Goal: Obtain resource: Obtain resource

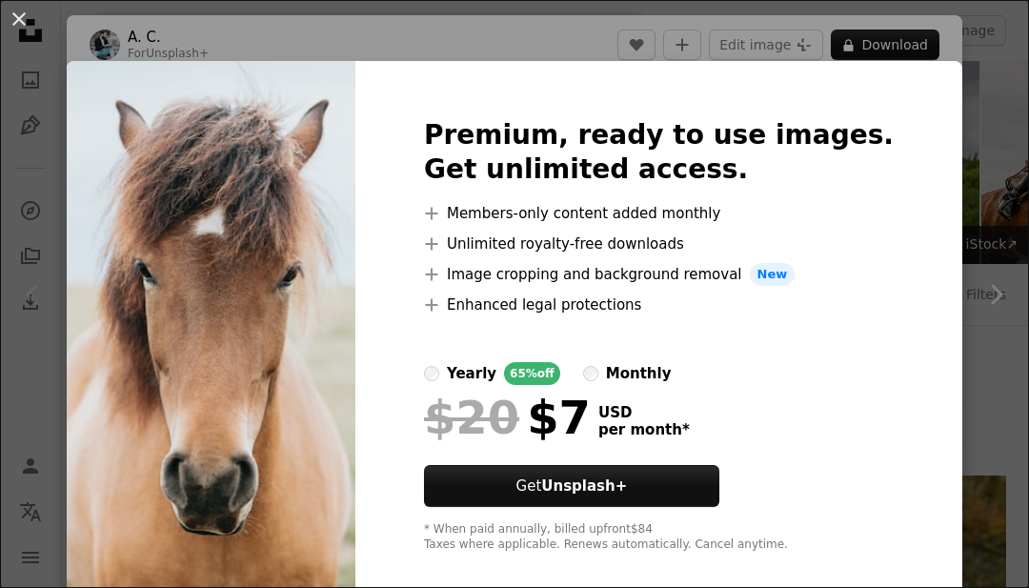
scroll to position [380, 0]
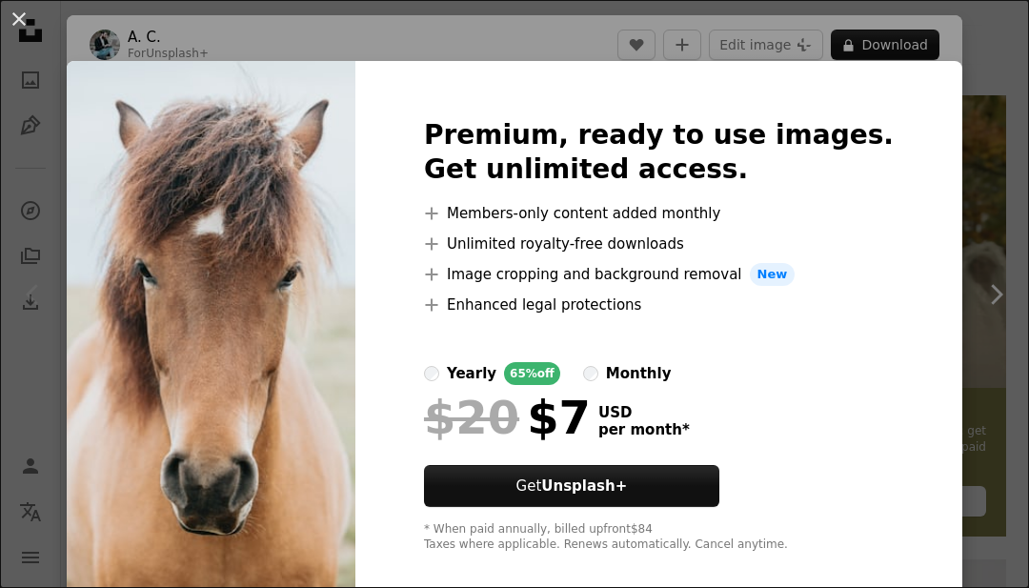
click at [70, 445] on div "An X shape Premium, ready to use images. Get unlimited access. A plus sign Memb…" at bounding box center [514, 294] width 1029 height 588
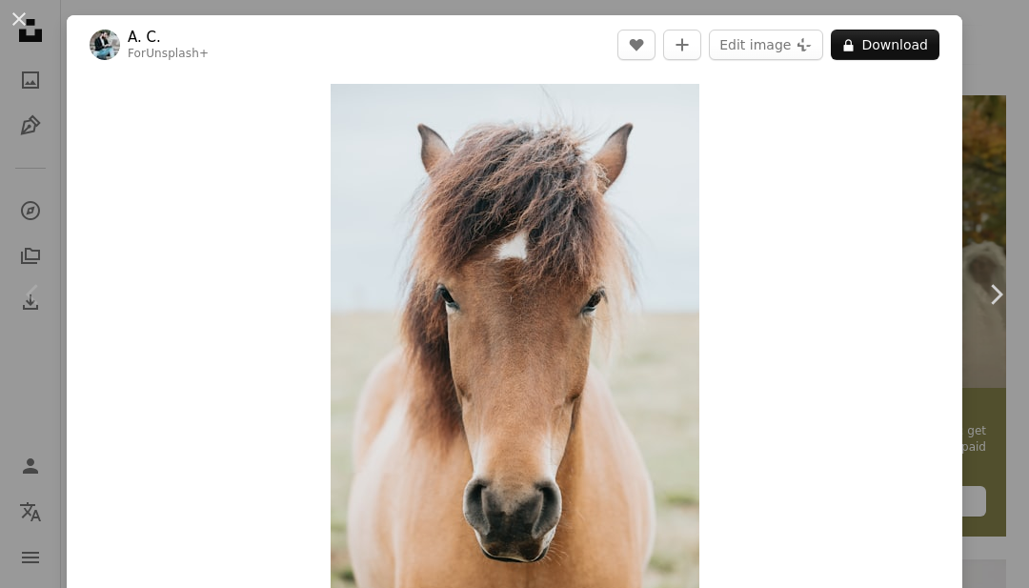
click at [70, 445] on div "Zoom in" at bounding box center [514, 360] width 895 height 572
click at [904, 44] on button "A lock Download" at bounding box center [885, 45] width 109 height 30
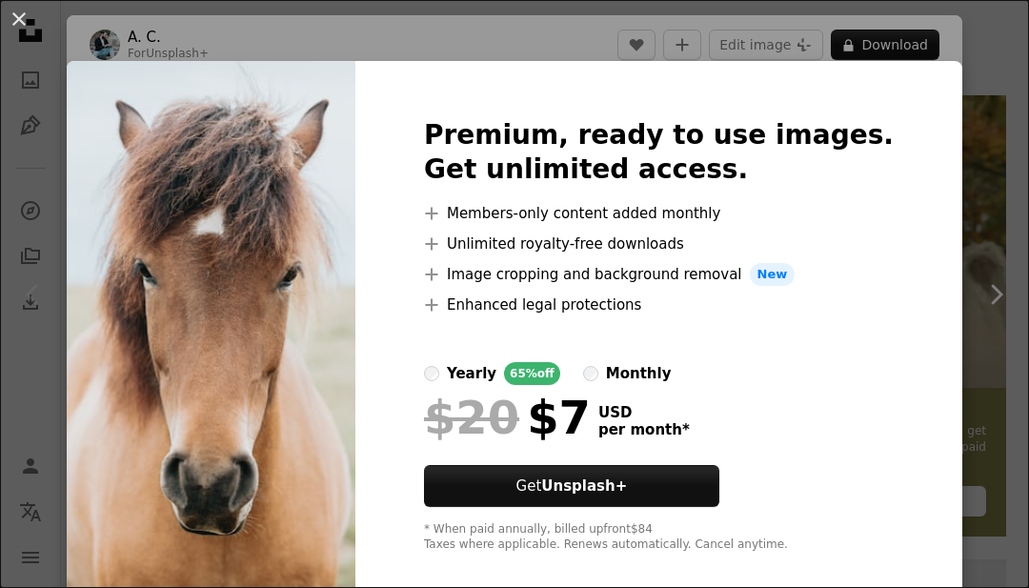
click at [911, 49] on div "An X shape Premium, ready to use images. Get unlimited access. A plus sign Memb…" at bounding box center [514, 294] width 1029 height 588
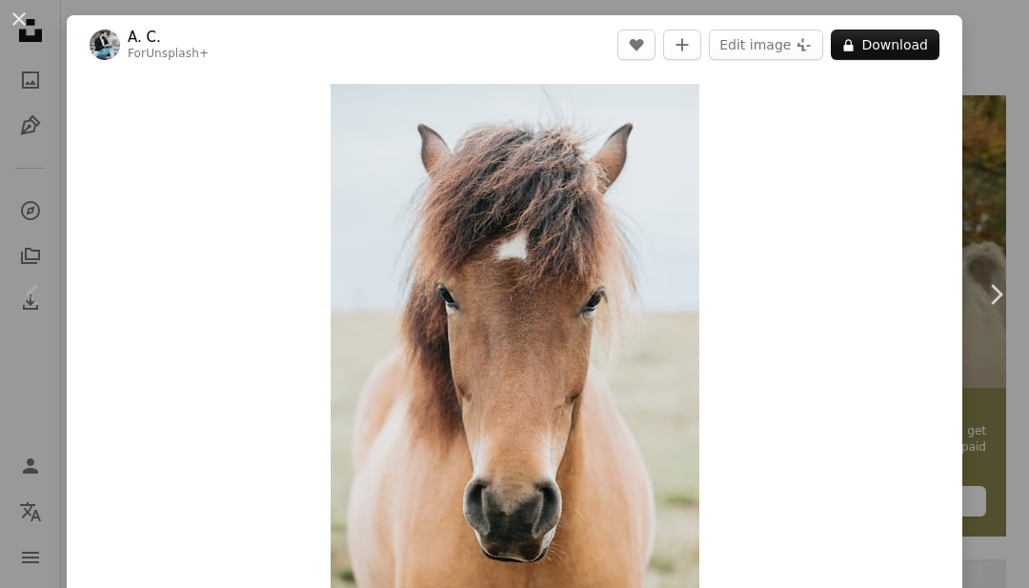
click at [8, 356] on div "Chevron left" at bounding box center [33, 294] width 67 height 183
click at [25, 310] on icon "Chevron left" at bounding box center [33, 294] width 30 height 30
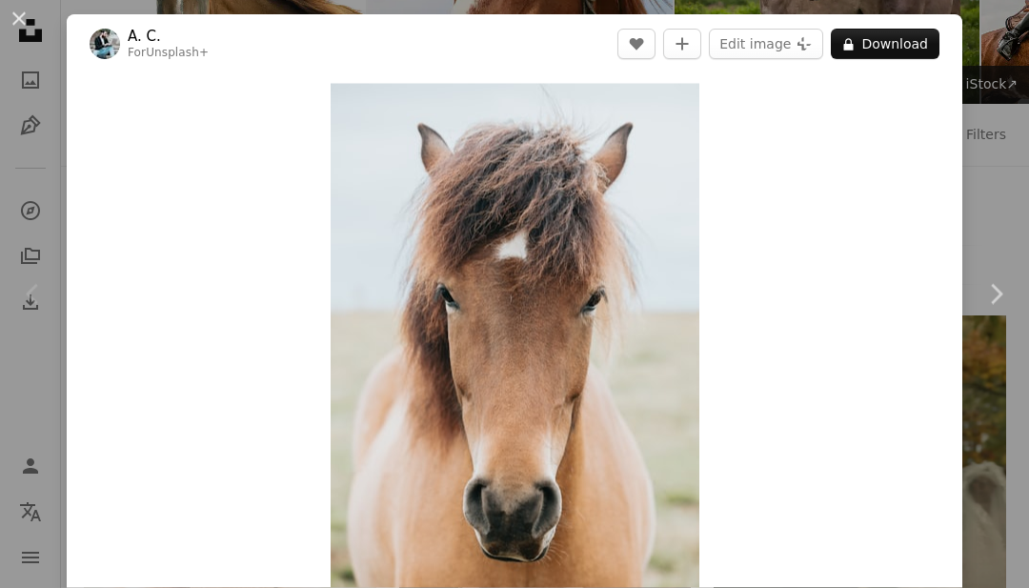
click at [998, 363] on link "Chevron right" at bounding box center [995, 294] width 67 height 183
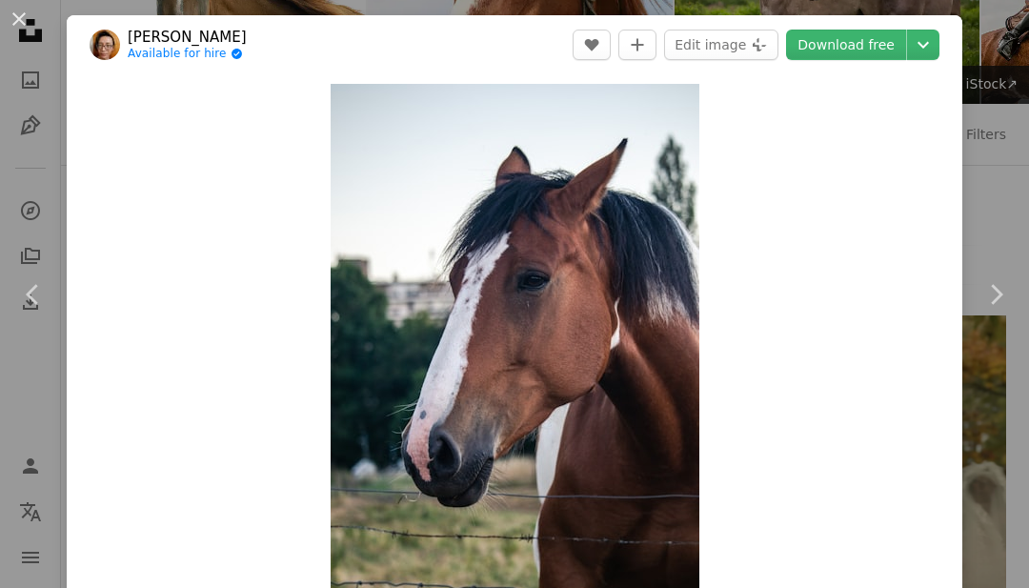
click at [996, 310] on icon "Chevron right" at bounding box center [995, 294] width 30 height 30
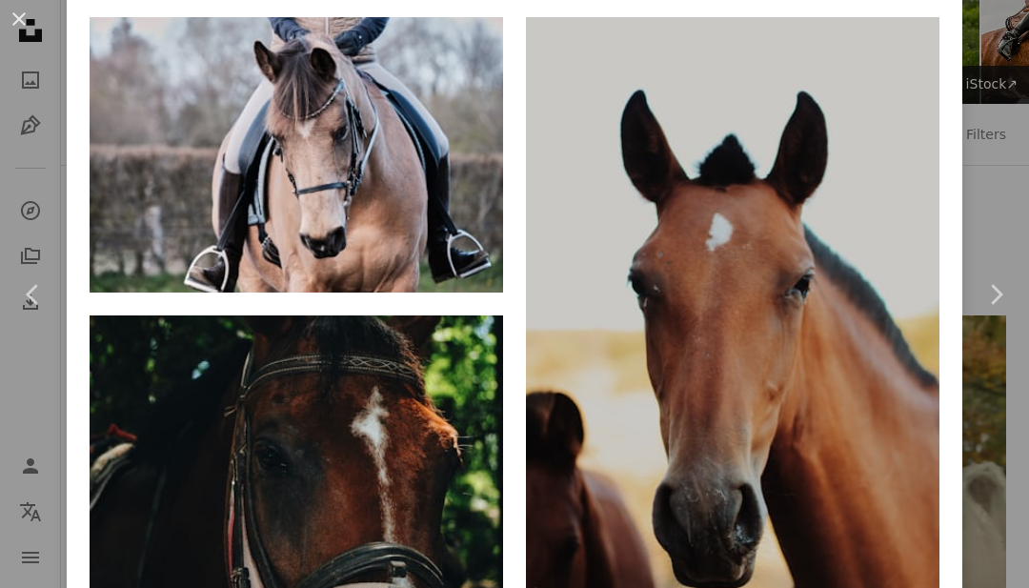
scroll to position [1322, 0]
click at [846, 328] on img at bounding box center [732, 327] width 413 height 620
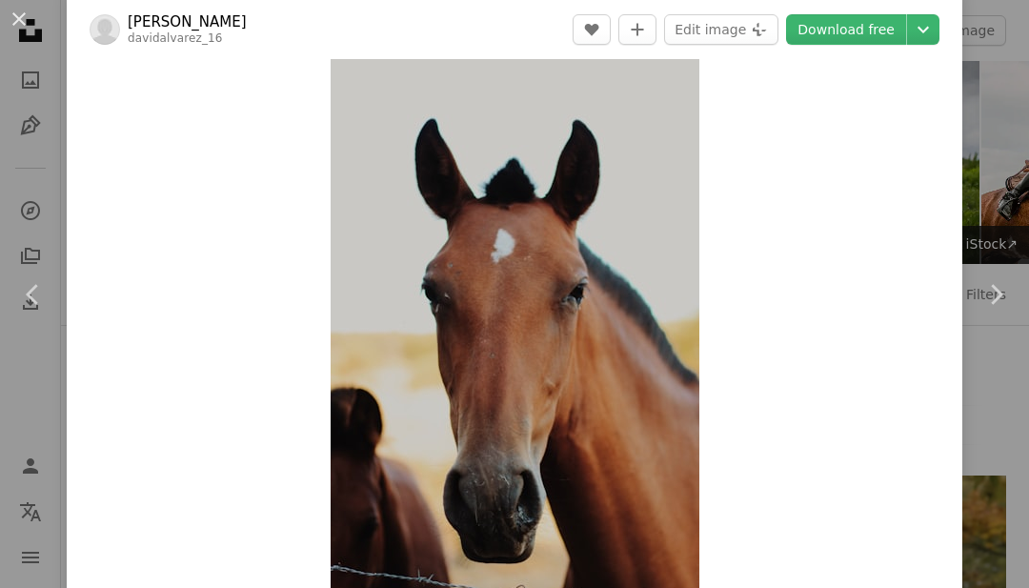
scroll to position [28, 0]
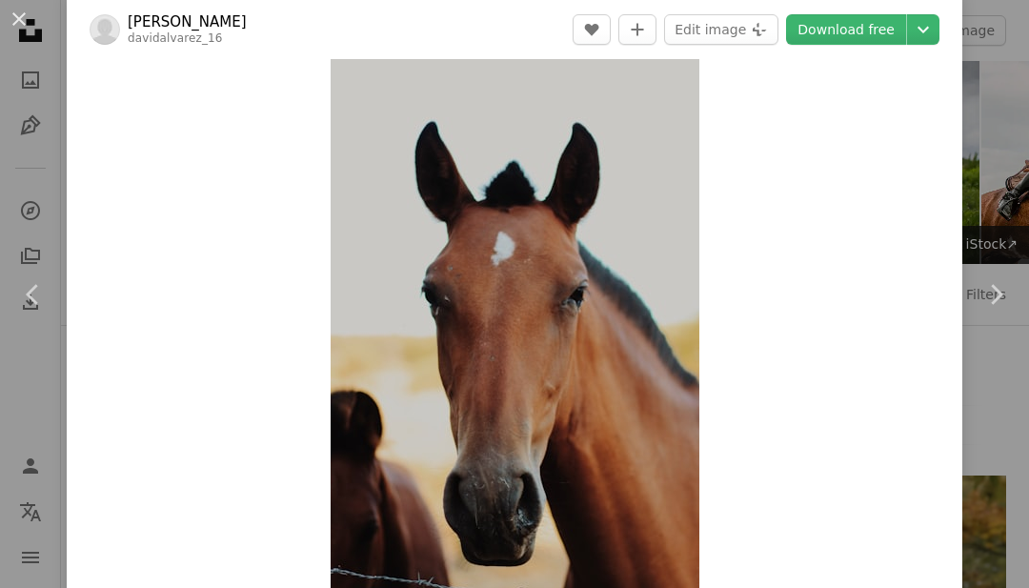
click at [610, 326] on img "Zoom in on this image" at bounding box center [514, 332] width 369 height 553
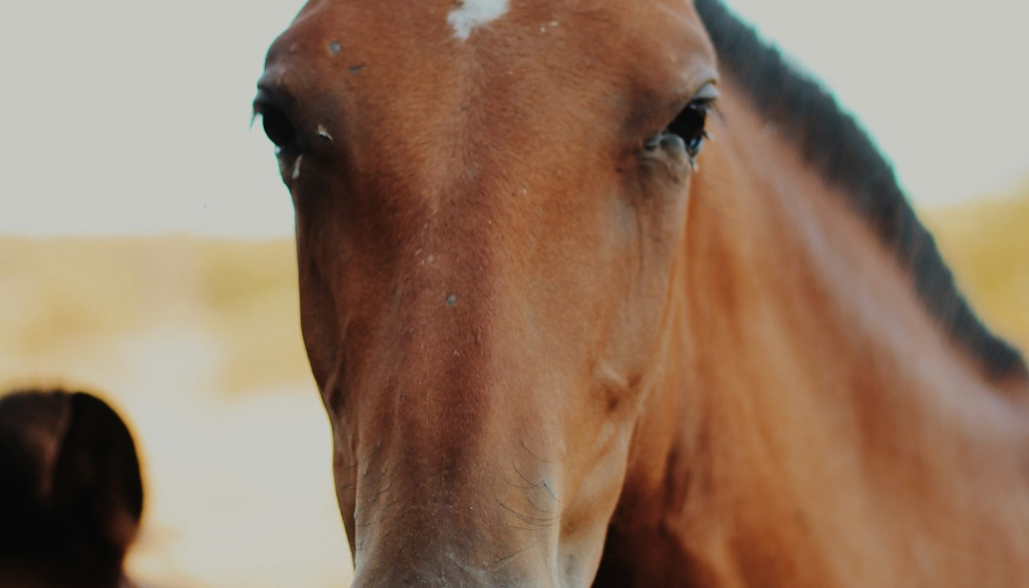
scroll to position [540, 0]
